Goal: Information Seeking & Learning: Learn about a topic

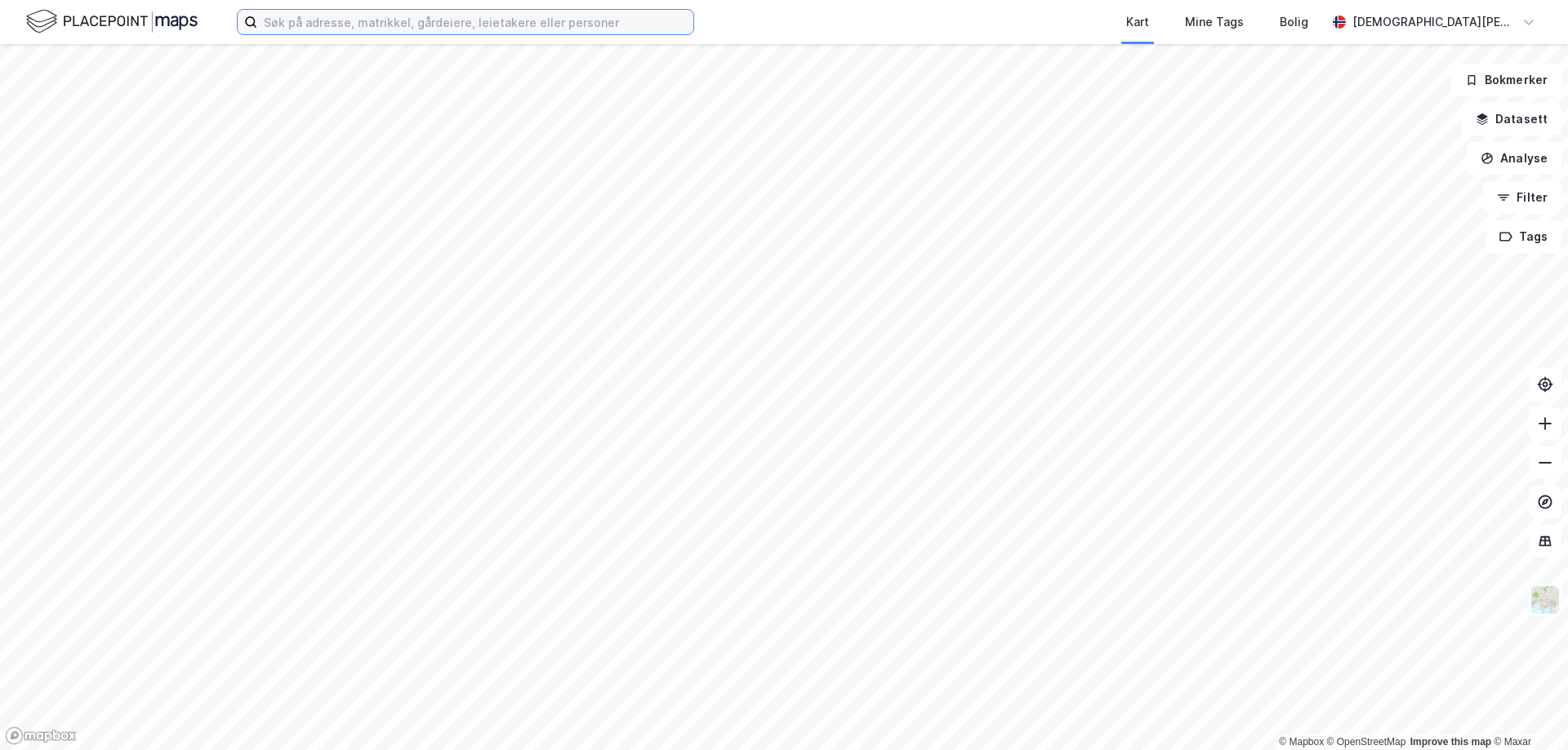
click at [572, 21] on input at bounding box center [475, 22] width 436 height 25
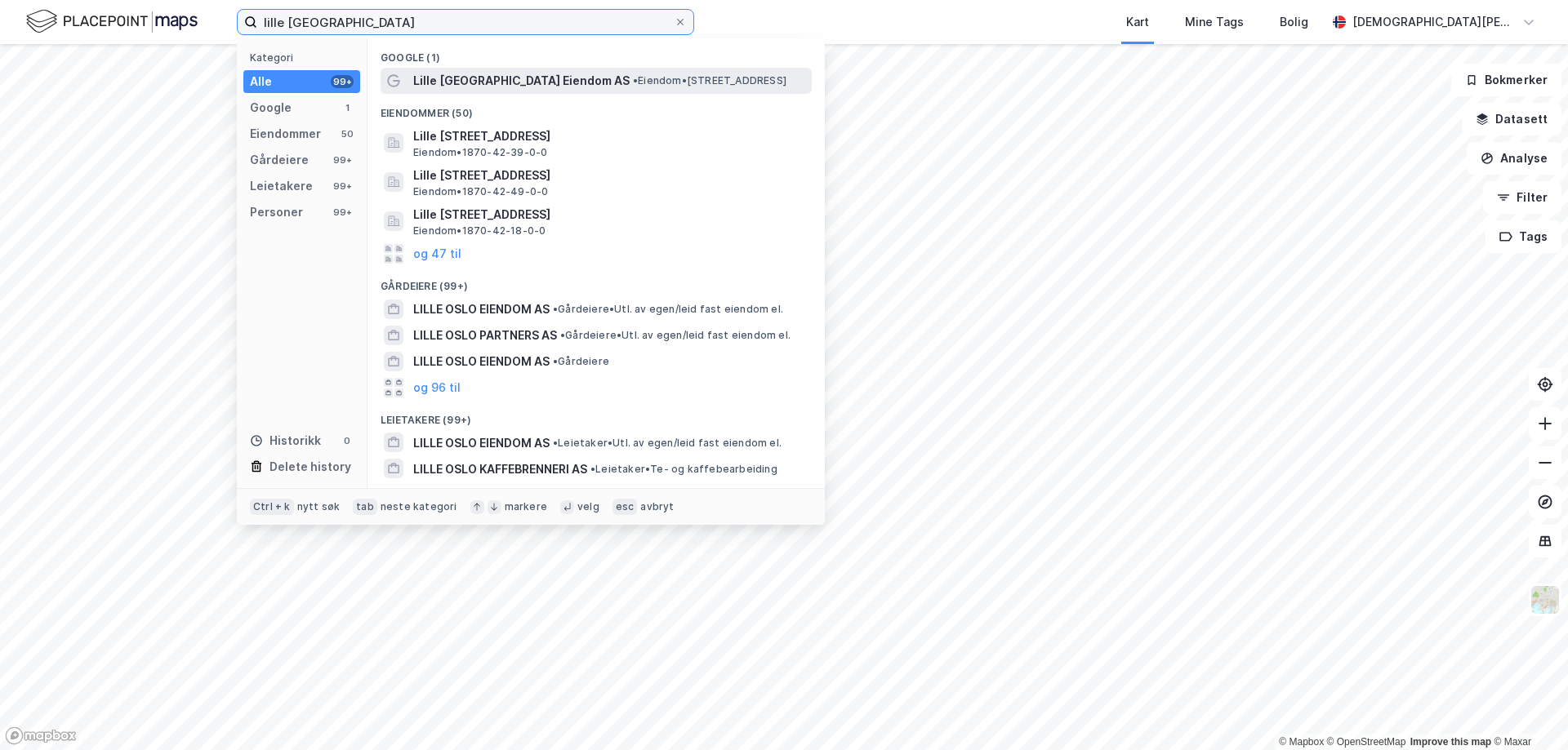
type input "lille [GEOGRAPHIC_DATA]"
click at [554, 89] on div "Lille [GEOGRAPHIC_DATA] Eiendom AS • Eiendom • [STREET_ADDRESS]" at bounding box center [611, 81] width 395 height 20
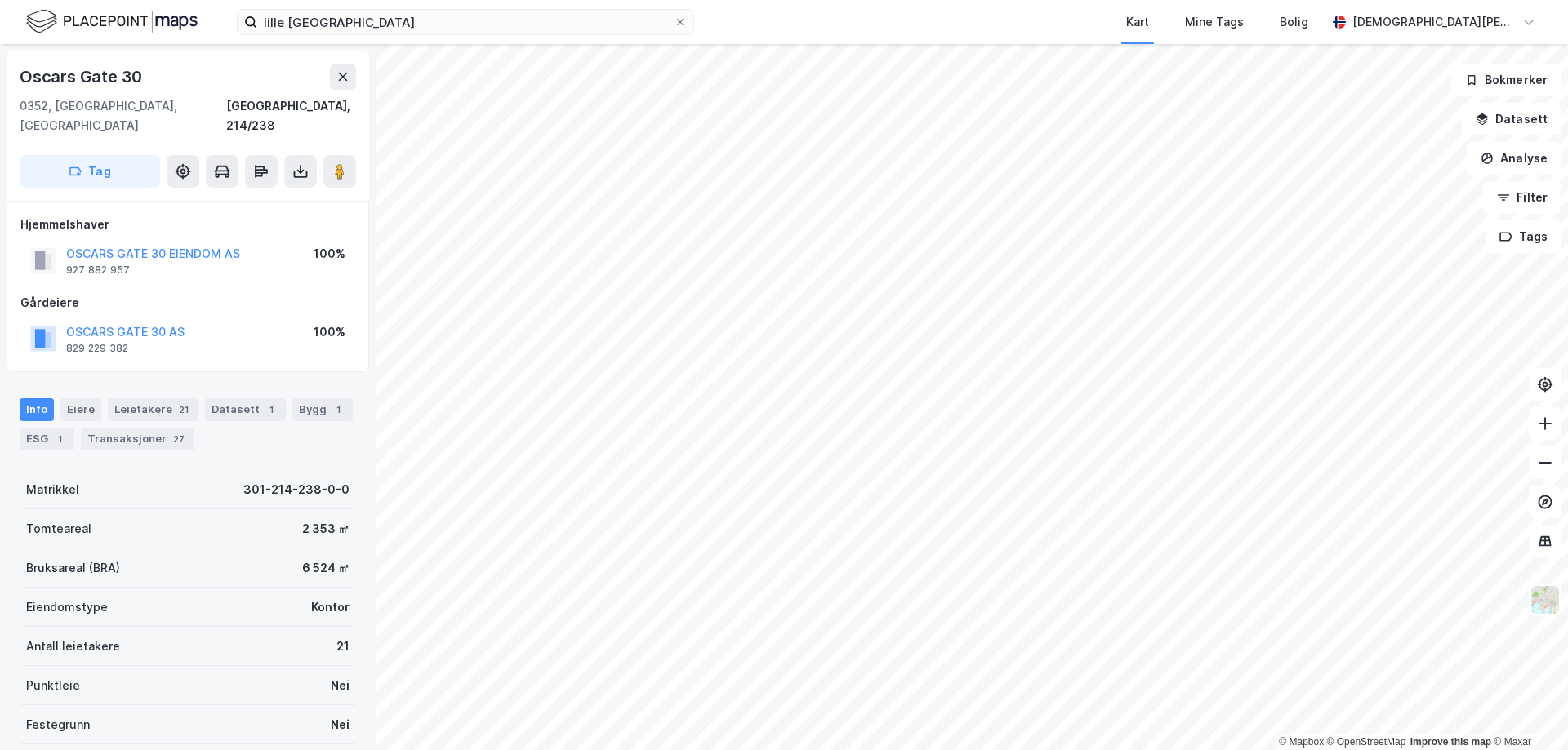
click at [84, 379] on div "Info [PERSON_NAME] 21 Datasett 1 Bygg 1 ESG 1 Transaksjoner 27" at bounding box center [187, 417] width 375 height 78
click at [89, 400] on div "Eiere" at bounding box center [80, 410] width 40 height 23
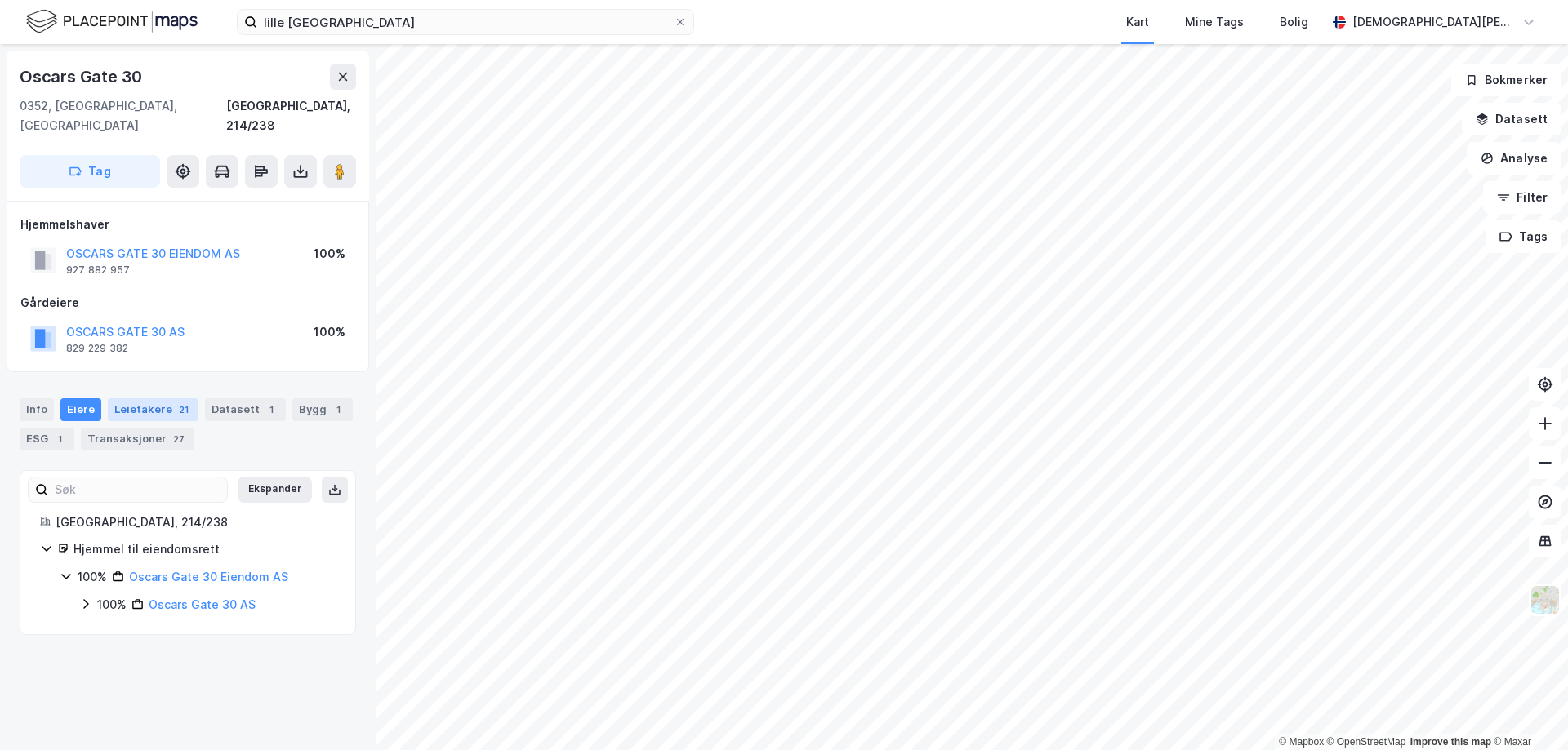
click at [135, 399] on div "Leietakere 21" at bounding box center [153, 410] width 91 height 23
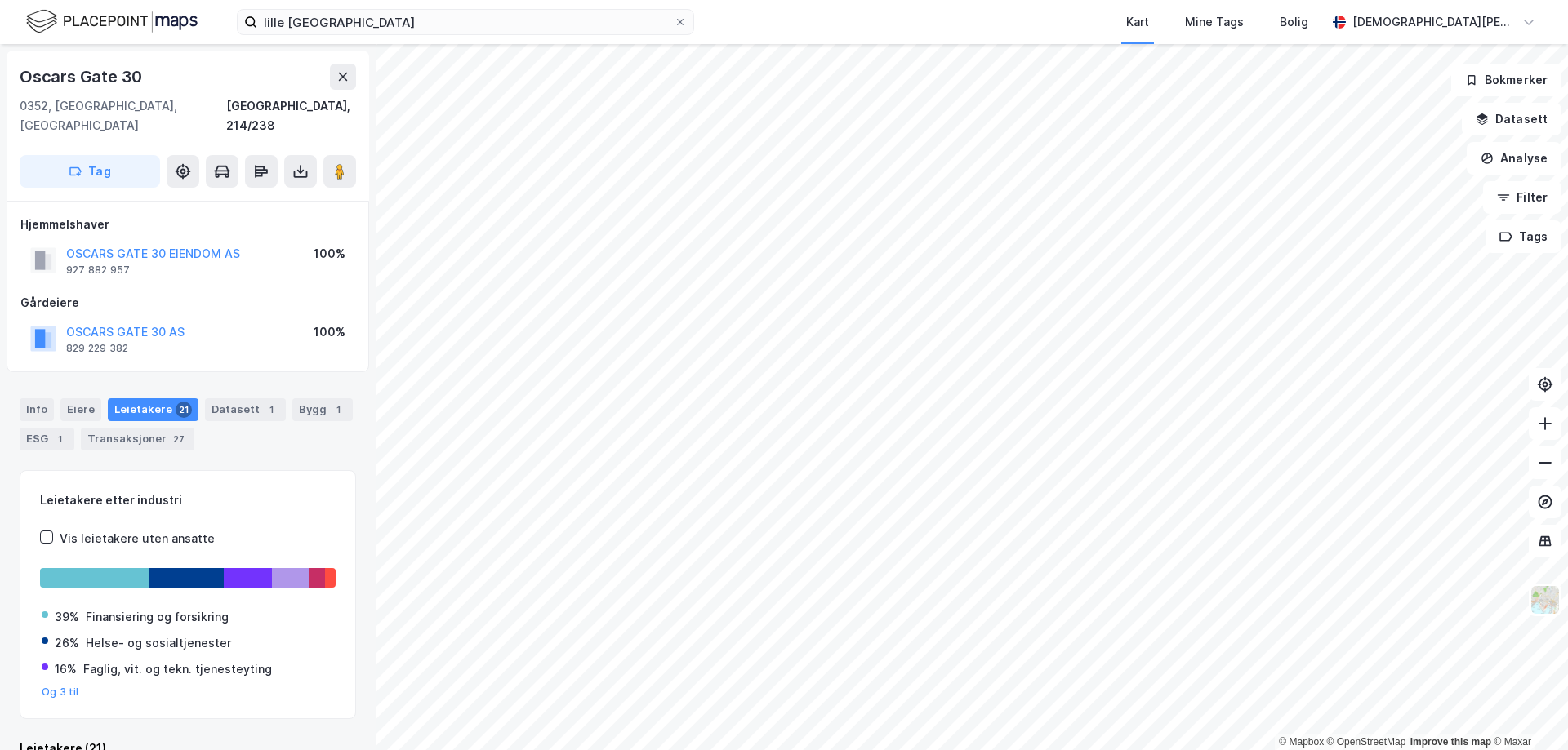
click at [39, 403] on div "Info [PERSON_NAME] 21 Datasett 1 Bygg 1 ESG 1 Transaksjoner 27" at bounding box center [188, 424] width 337 height 52
click at [42, 428] on div "ESG 1" at bounding box center [47, 440] width 54 height 23
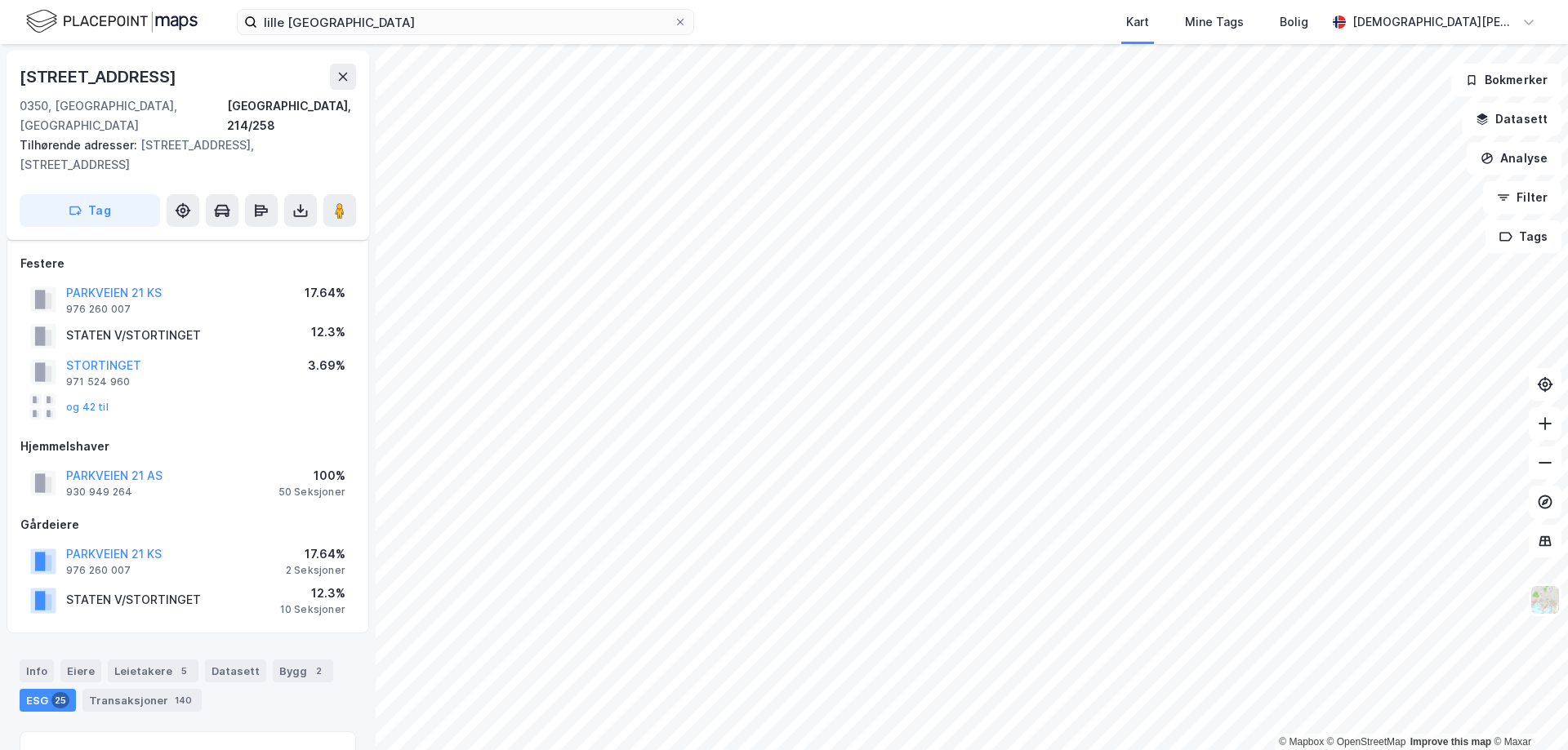
scroll to position [82, 0]
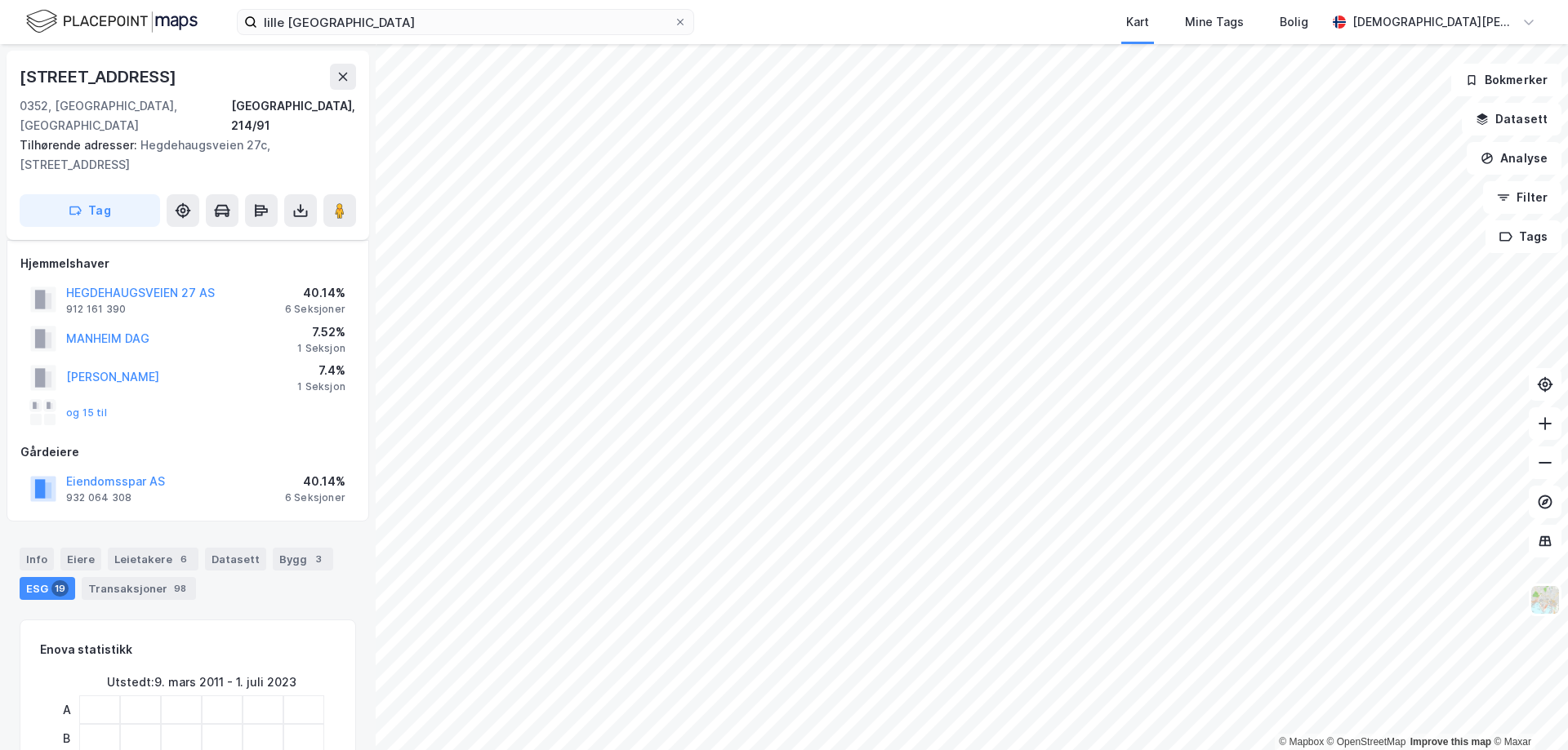
scroll to position [82, 0]
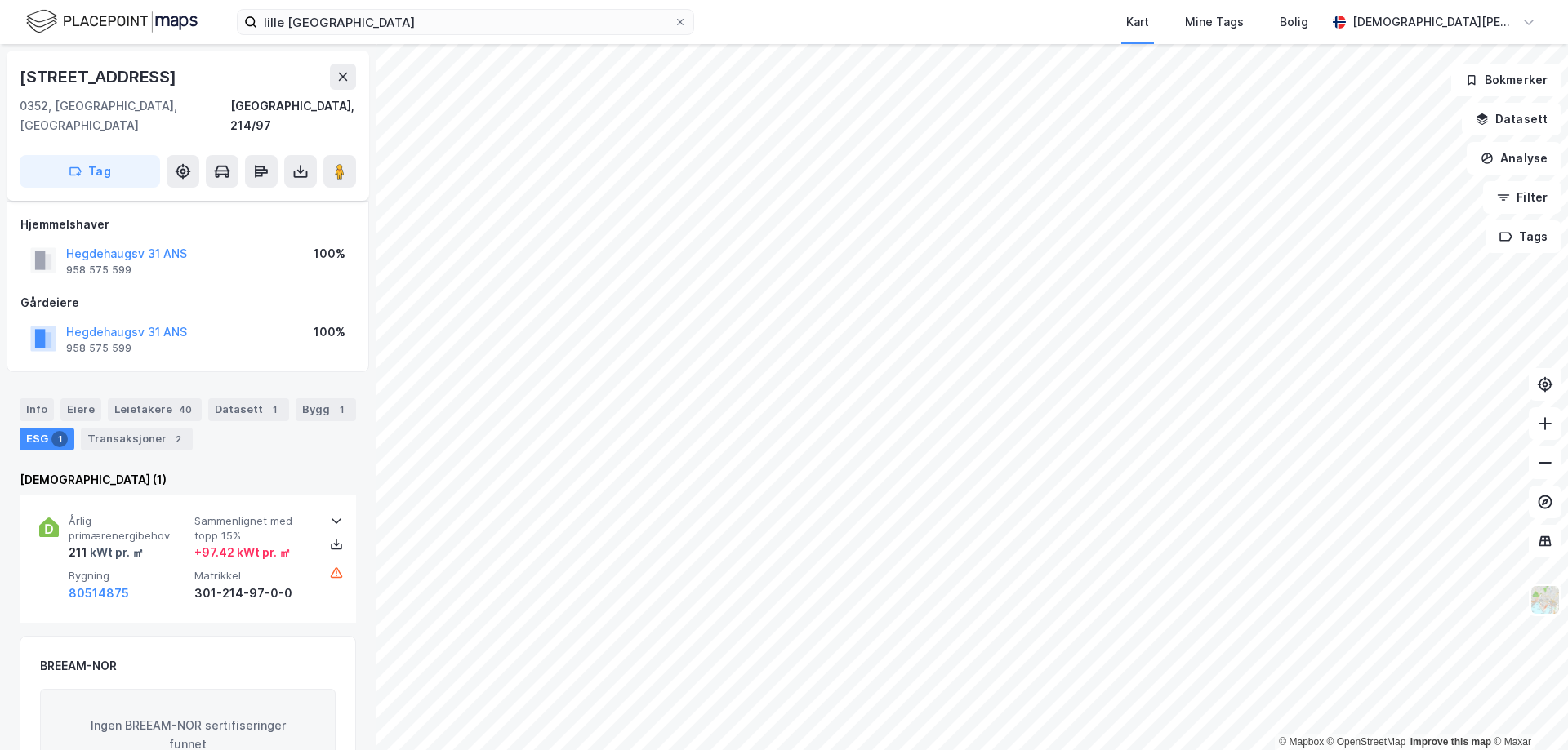
scroll to position [82, 0]
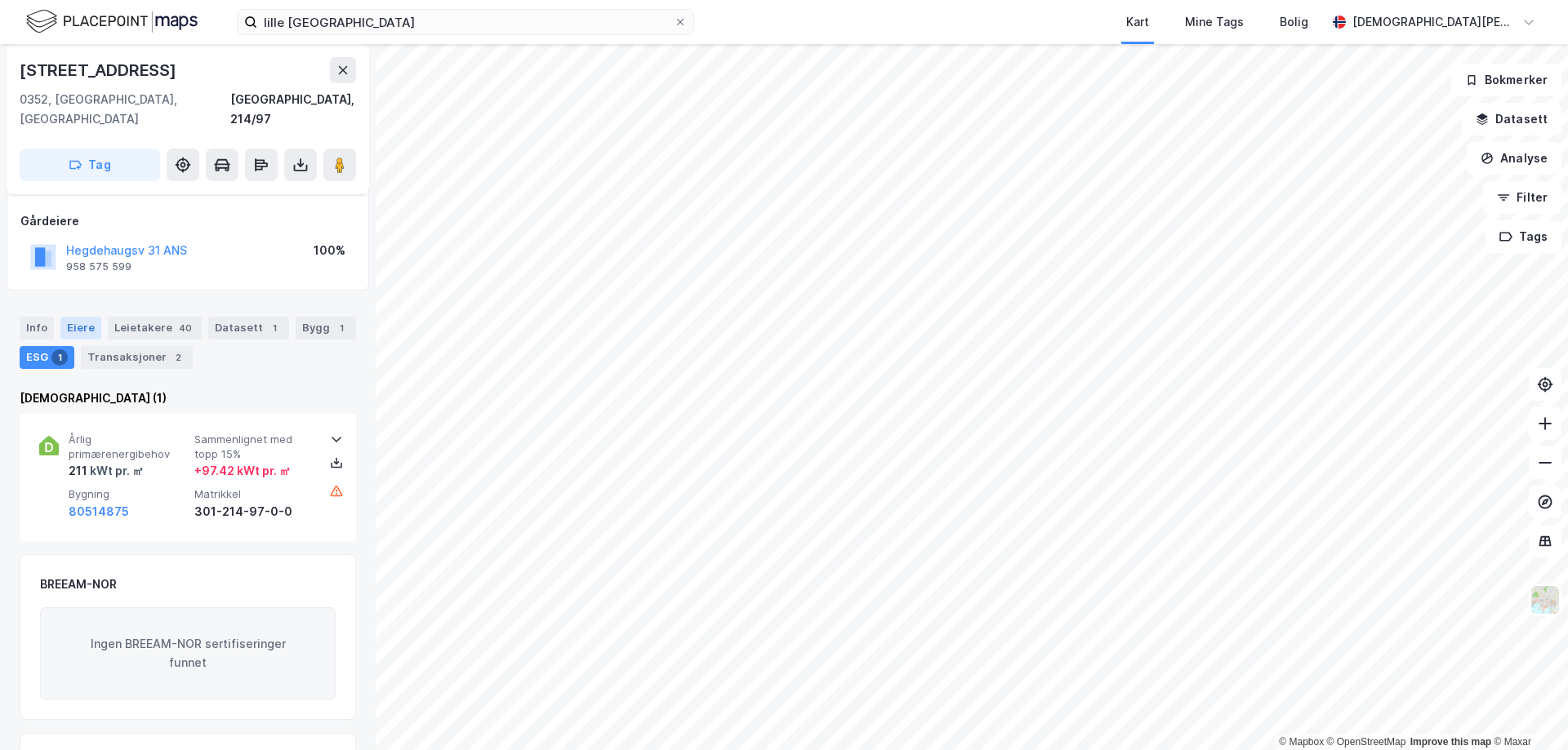
click at [79, 317] on div "Eiere" at bounding box center [80, 328] width 40 height 23
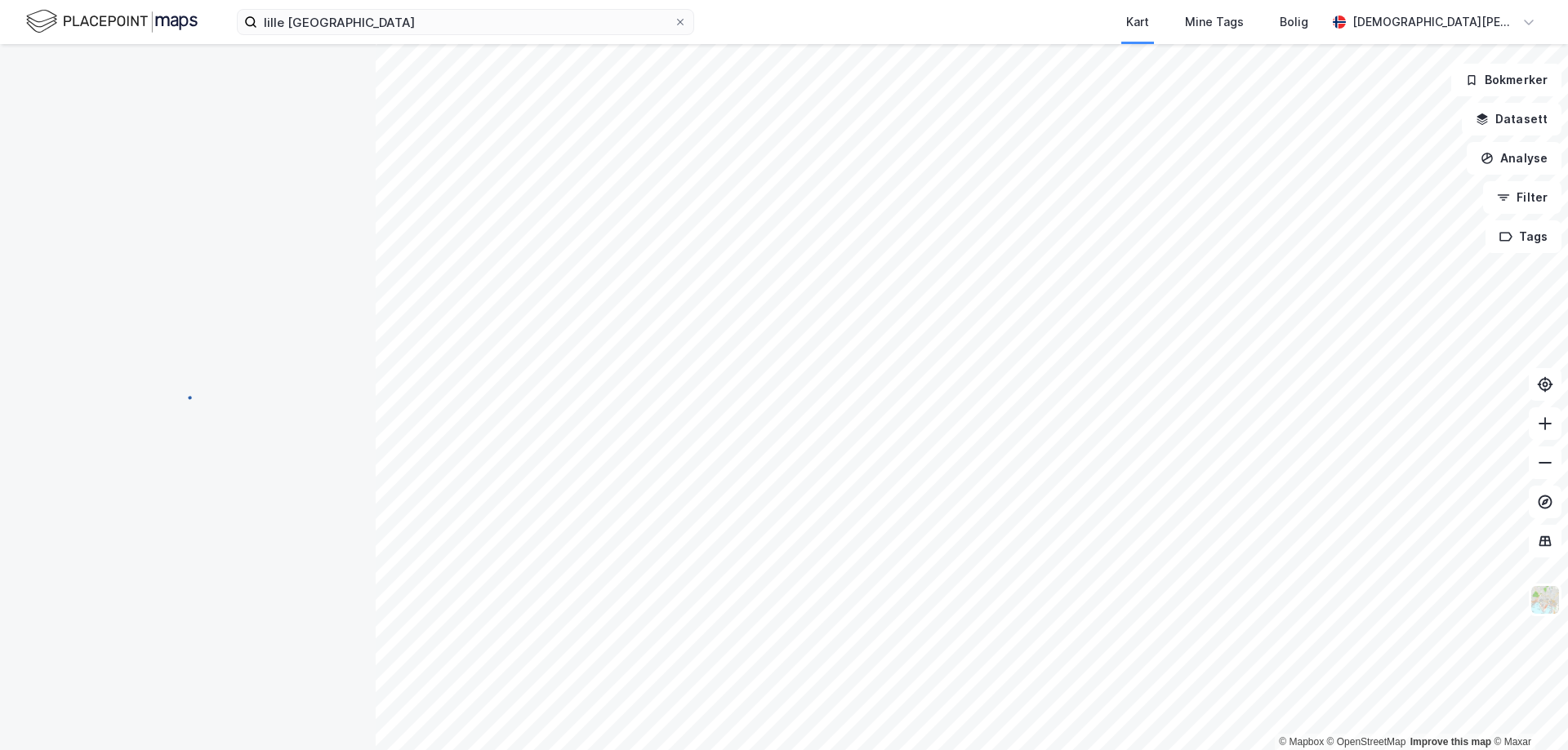
scroll to position [40, 0]
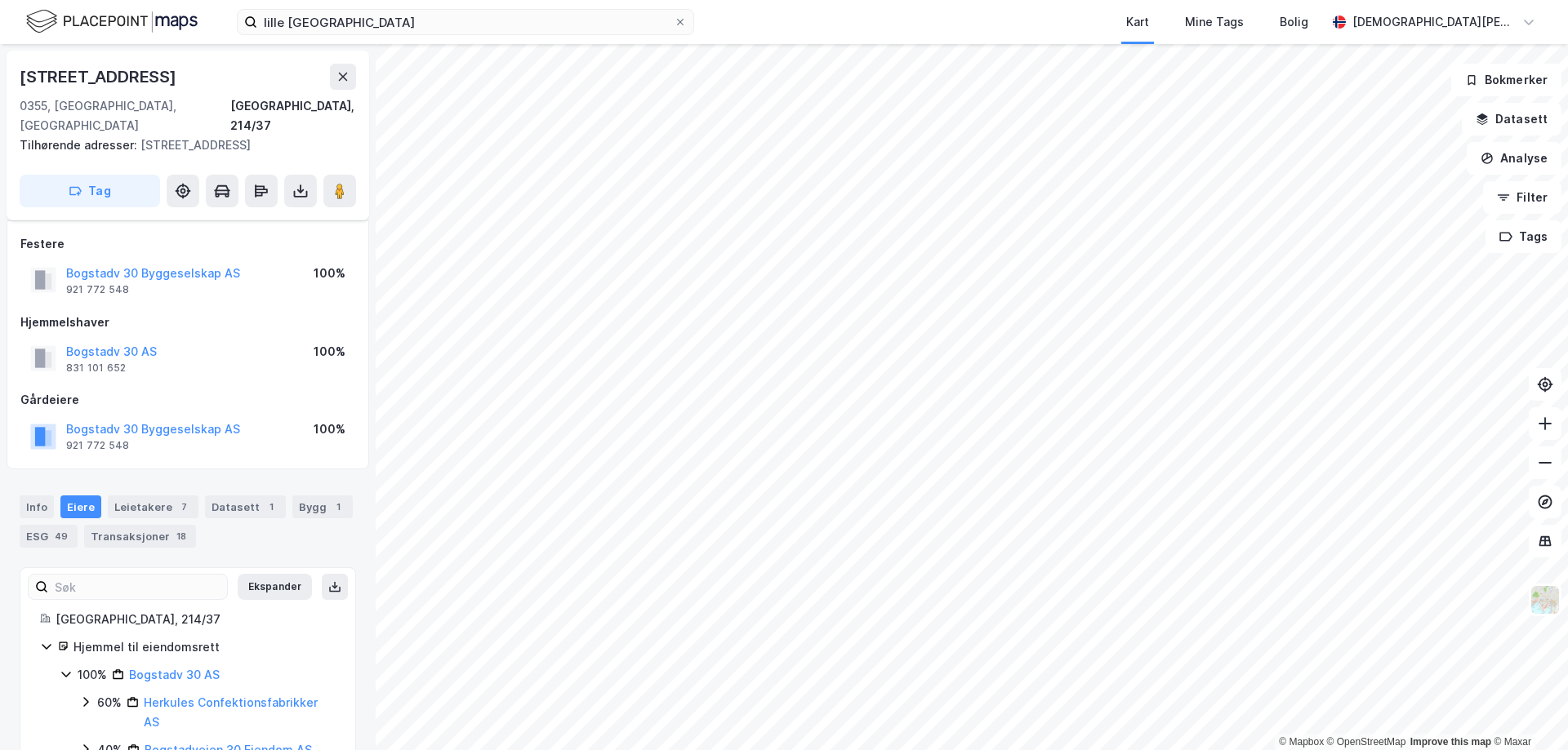
scroll to position [40, 0]
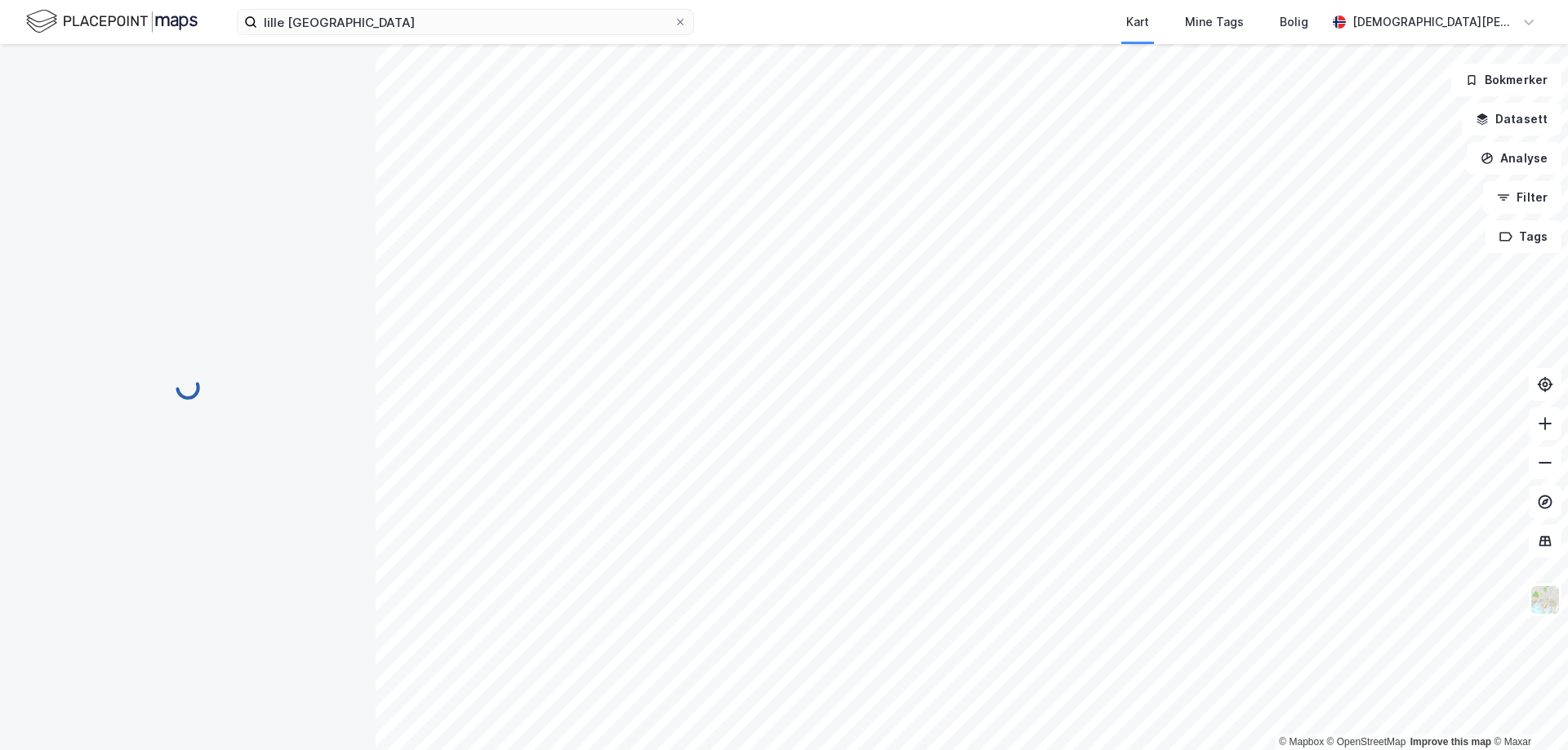
scroll to position [40, 0]
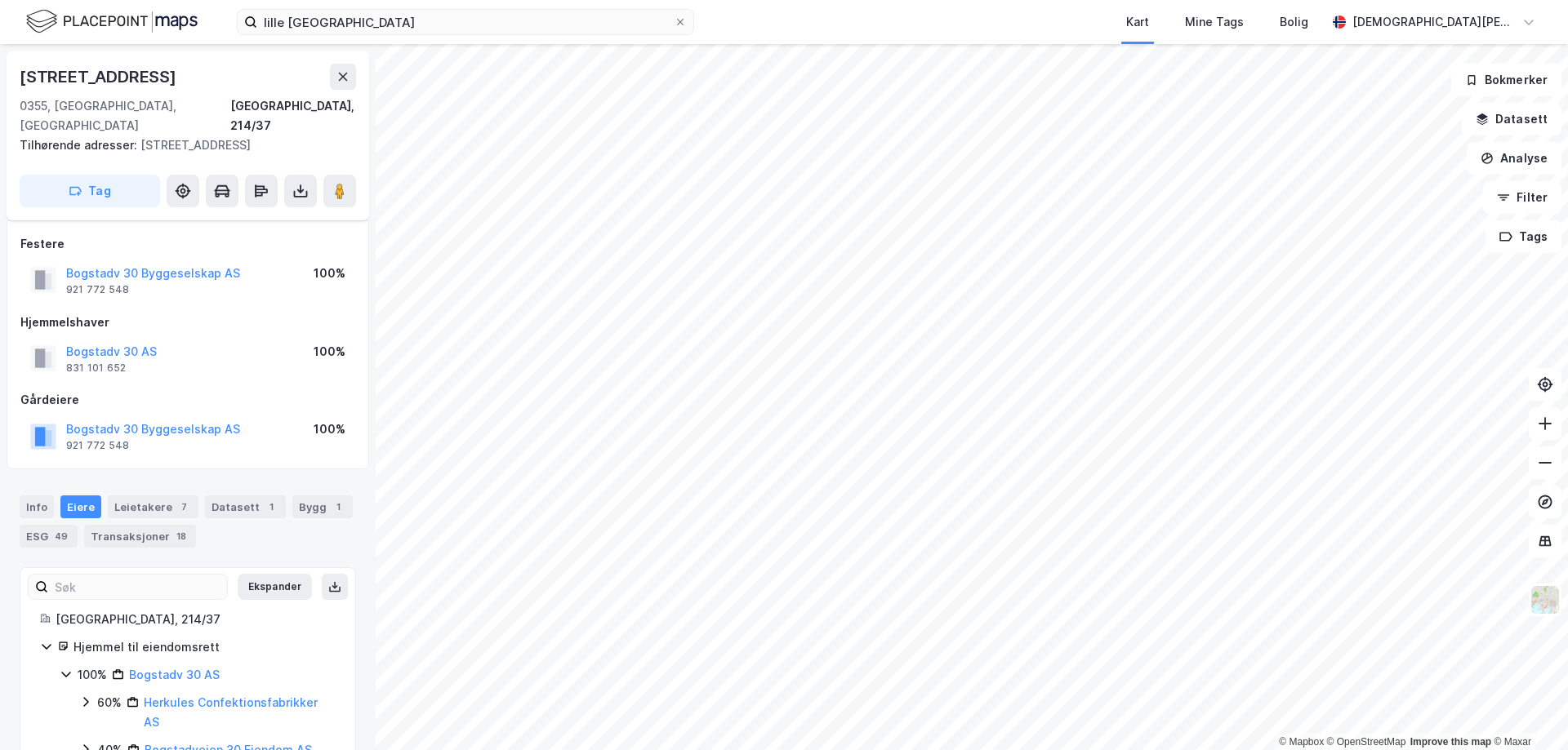
scroll to position [40, 0]
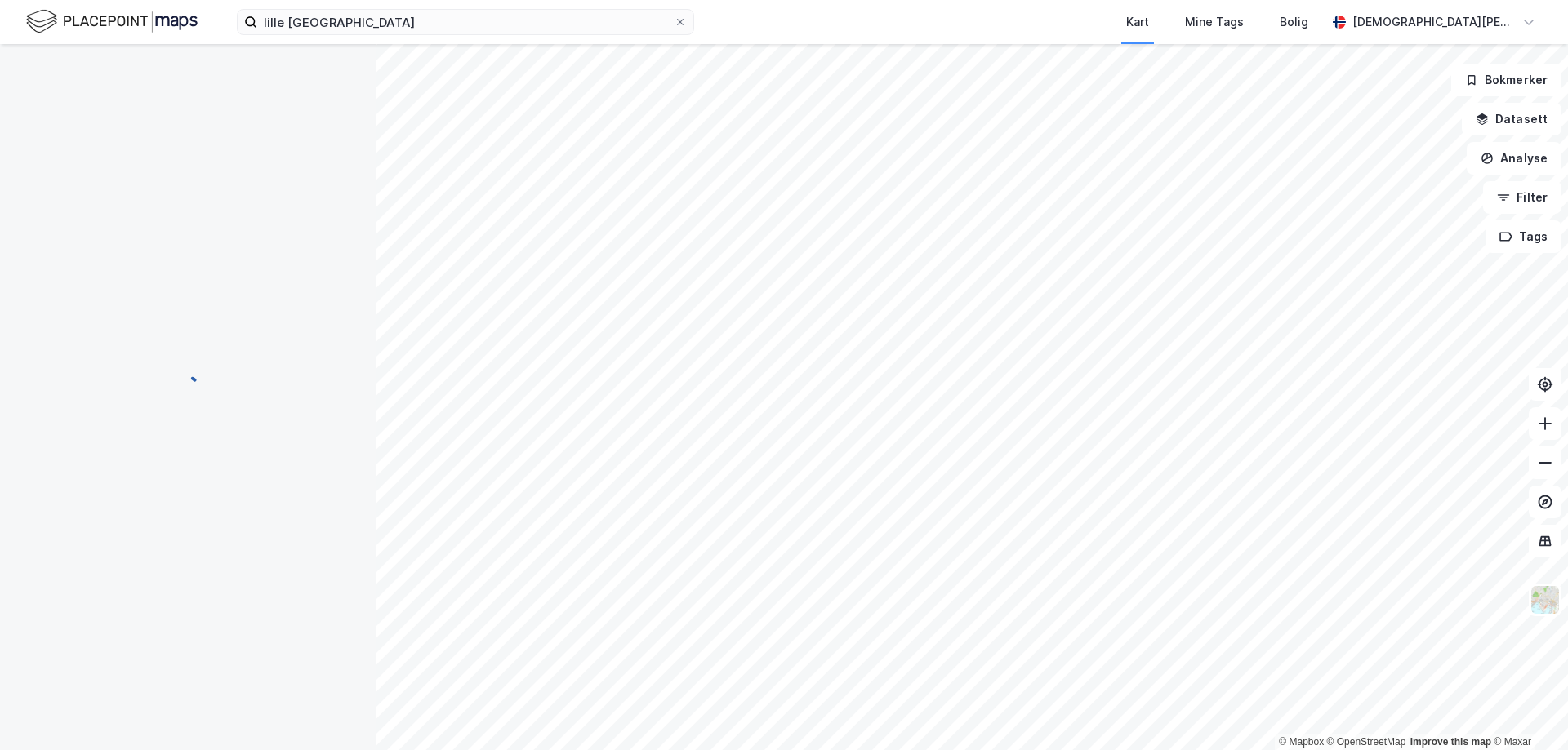
scroll to position [40, 0]
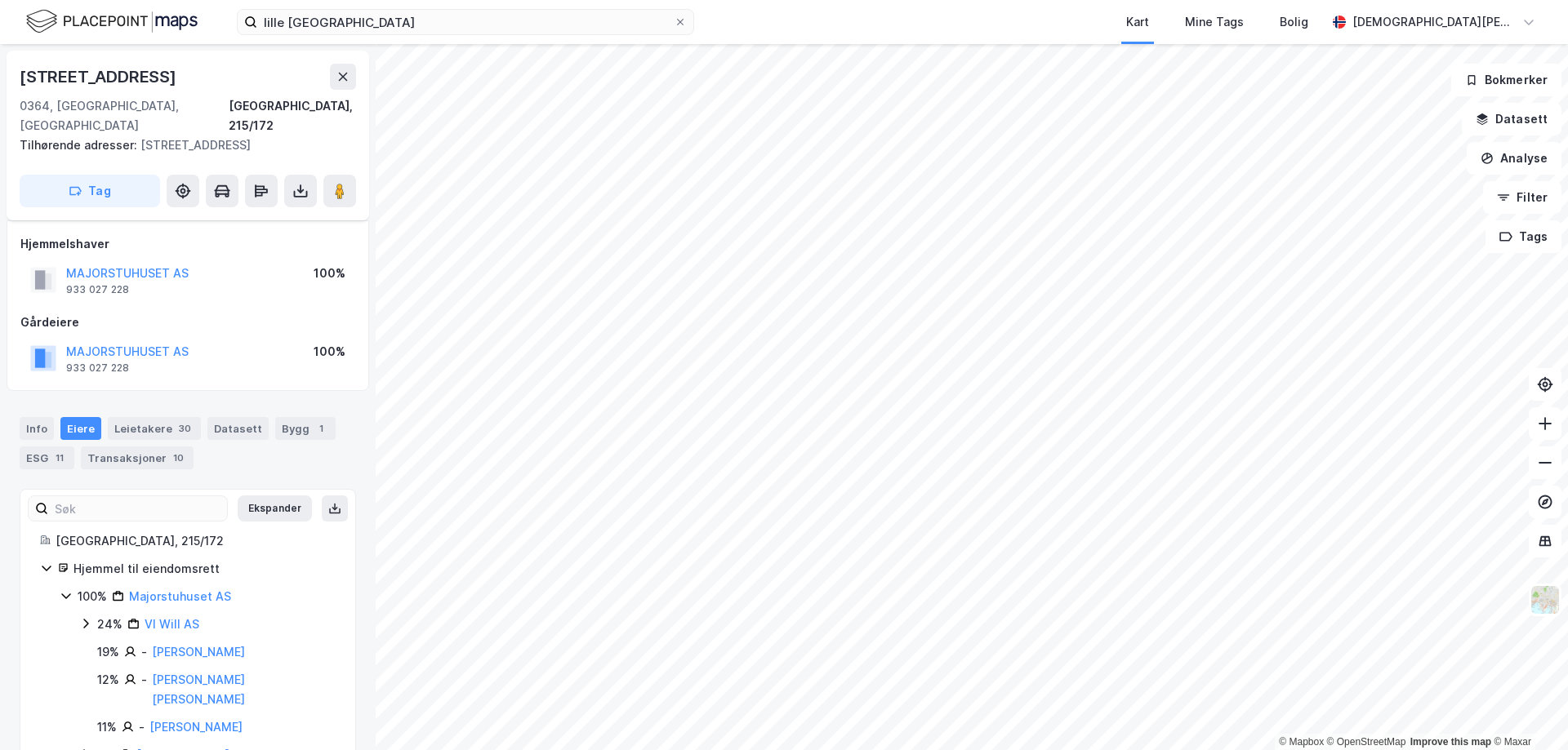
scroll to position [40, 0]
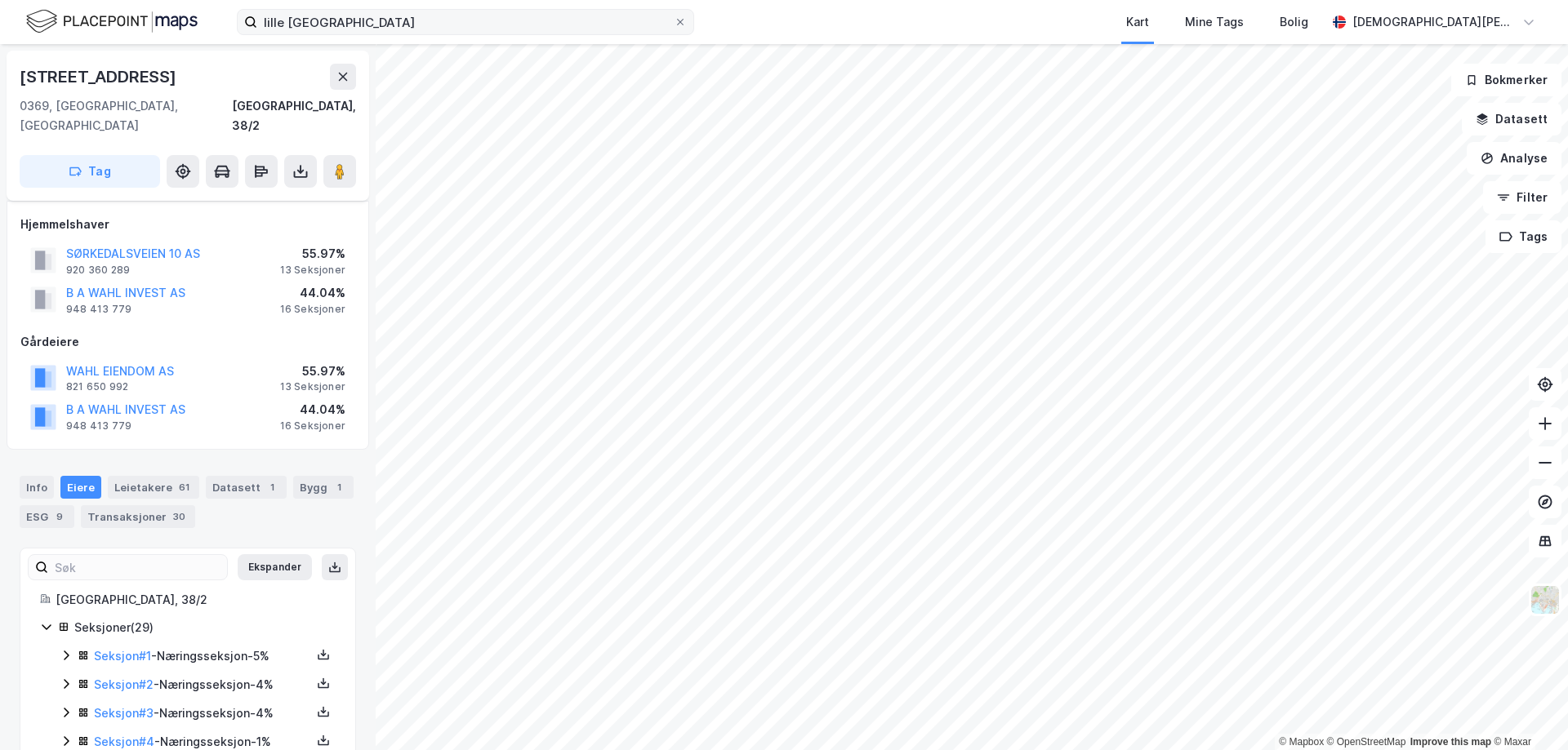
scroll to position [40, 0]
